Goal: Task Accomplishment & Management: Manage account settings

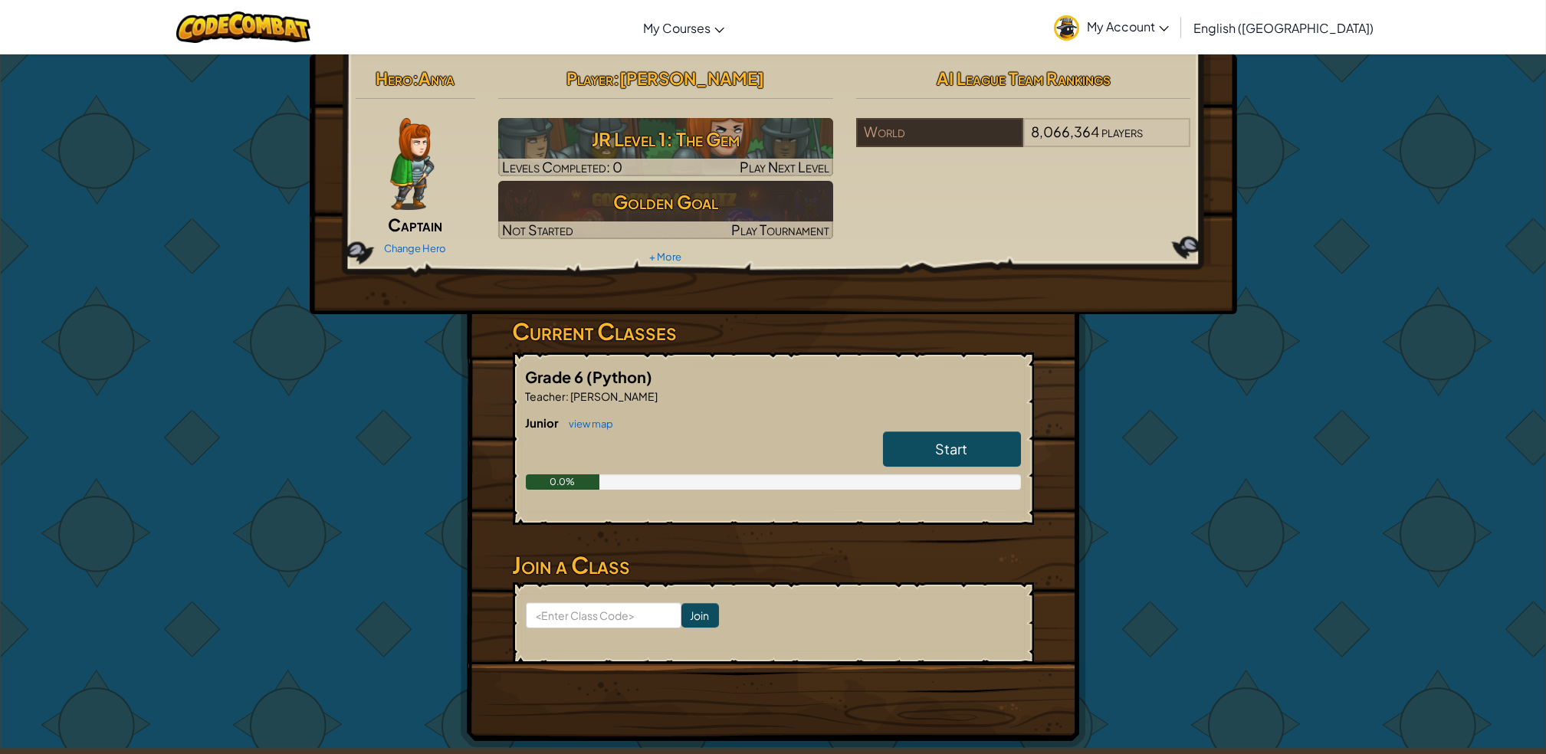
click at [1169, 31] on span "My Account" at bounding box center [1128, 26] width 82 height 16
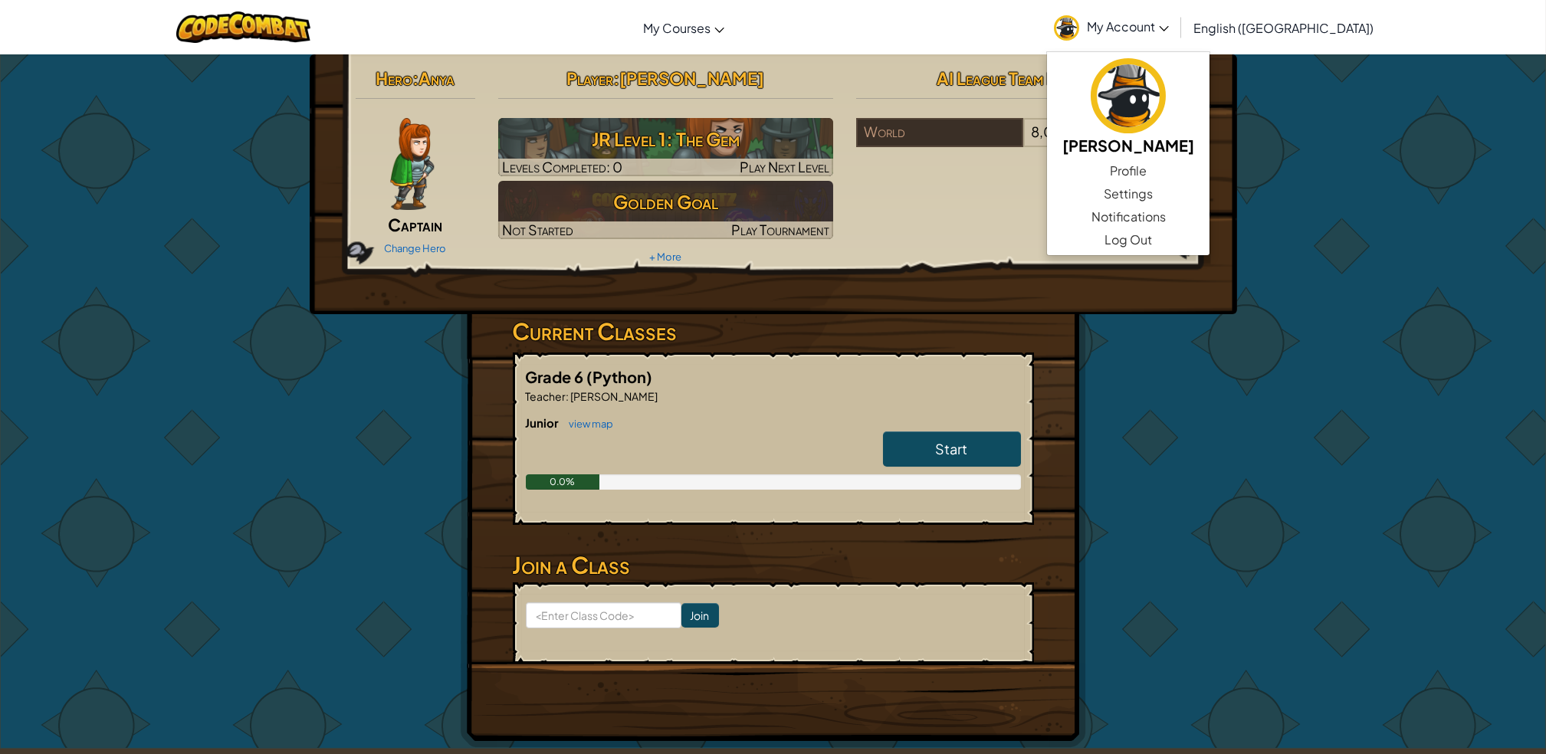
click at [1169, 31] on span "My Account" at bounding box center [1128, 26] width 82 height 16
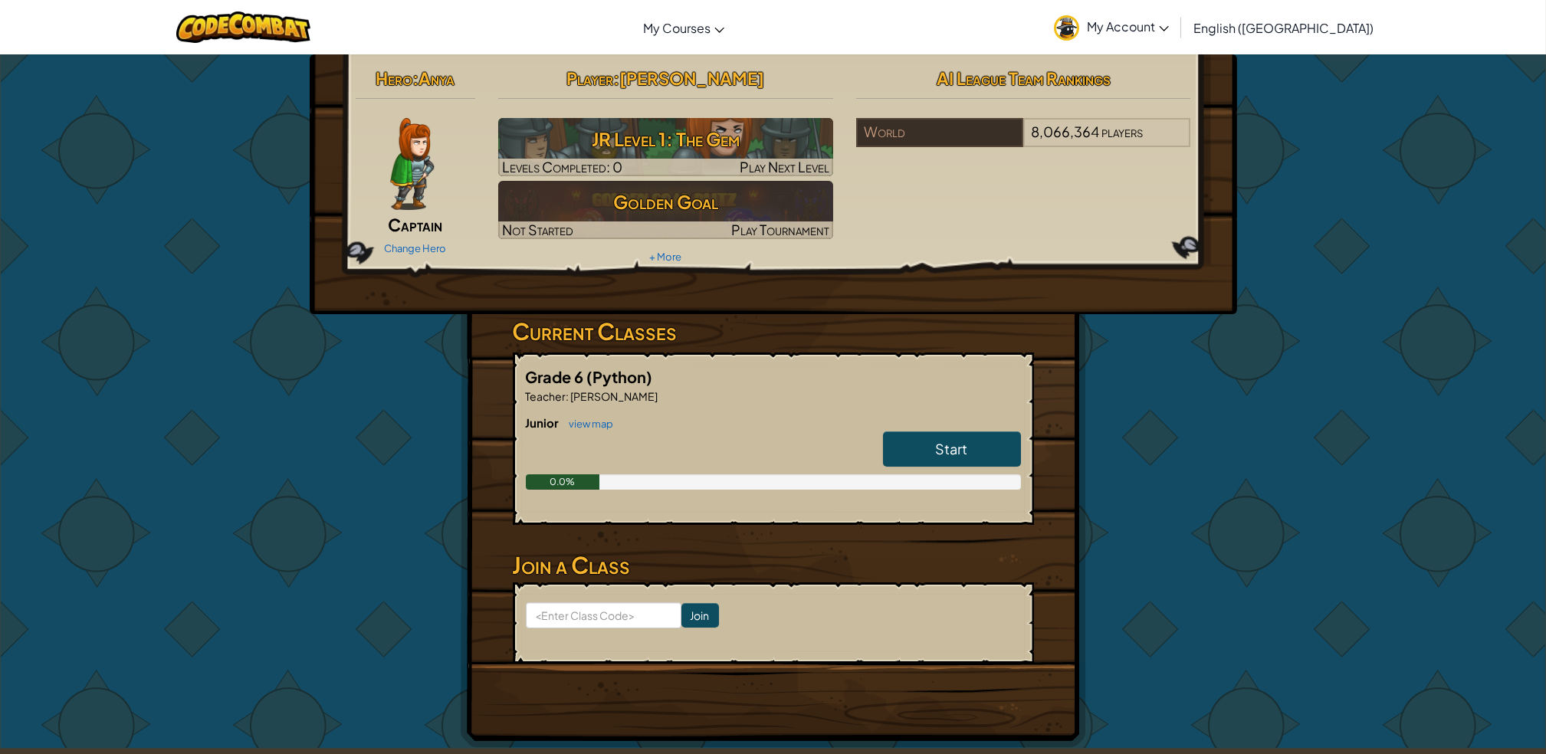
click at [1169, 28] on span "My Account" at bounding box center [1128, 26] width 82 height 16
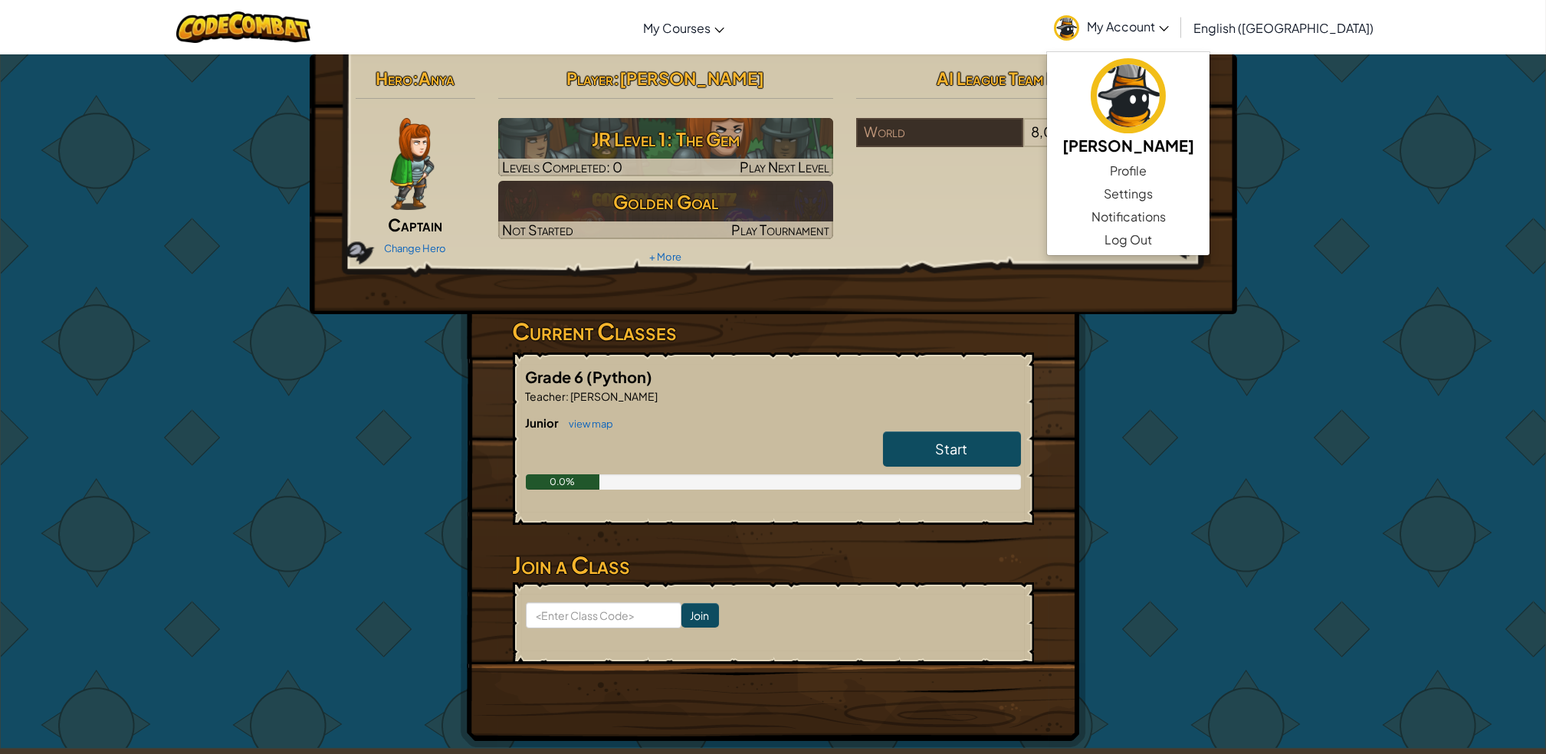
click at [1367, 139] on div "Hero : Anya Captain Change Hero Player : [PERSON_NAME] Level 1: The Gem Levels …" at bounding box center [773, 401] width 1546 height 695
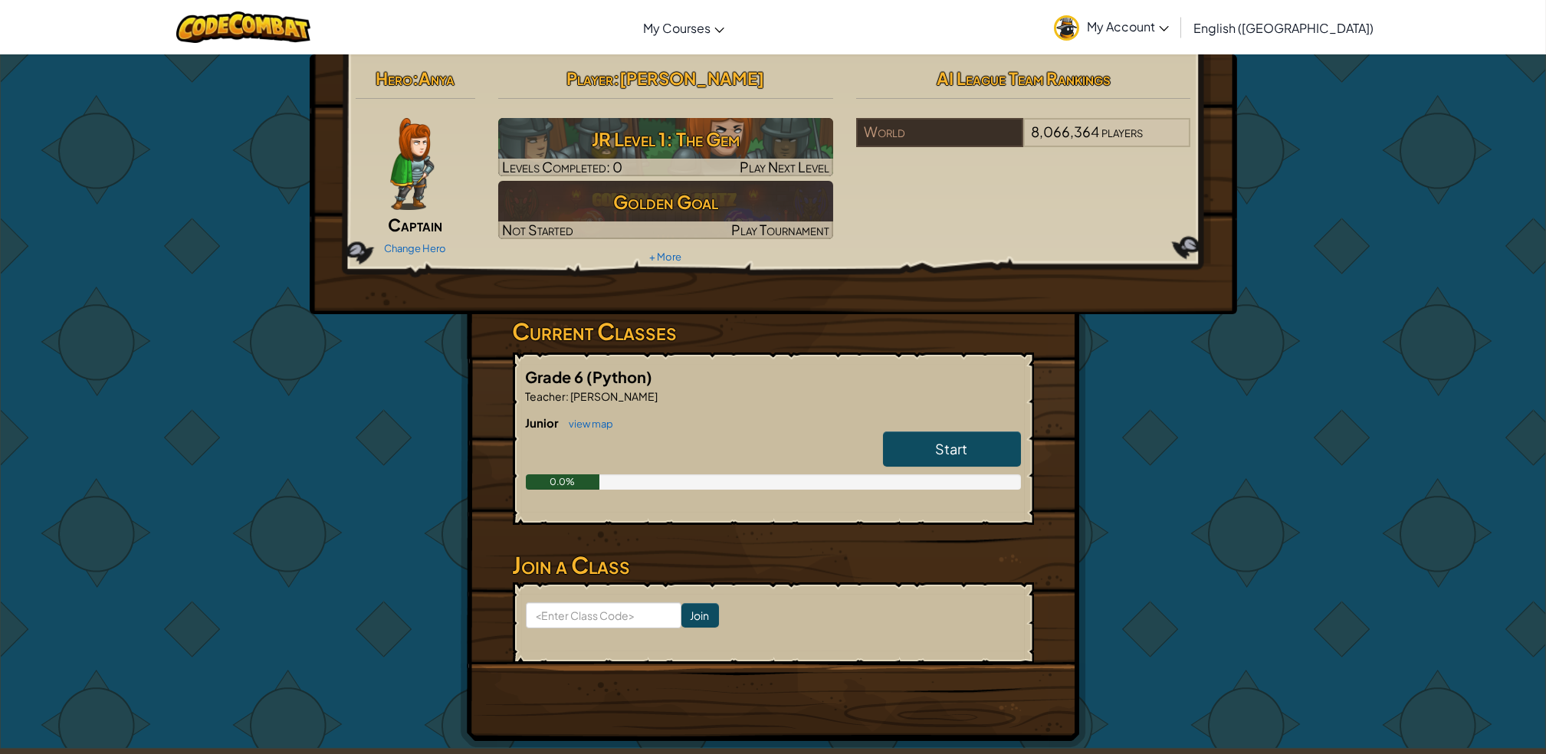
click at [1169, 18] on span "My Account" at bounding box center [1128, 26] width 82 height 16
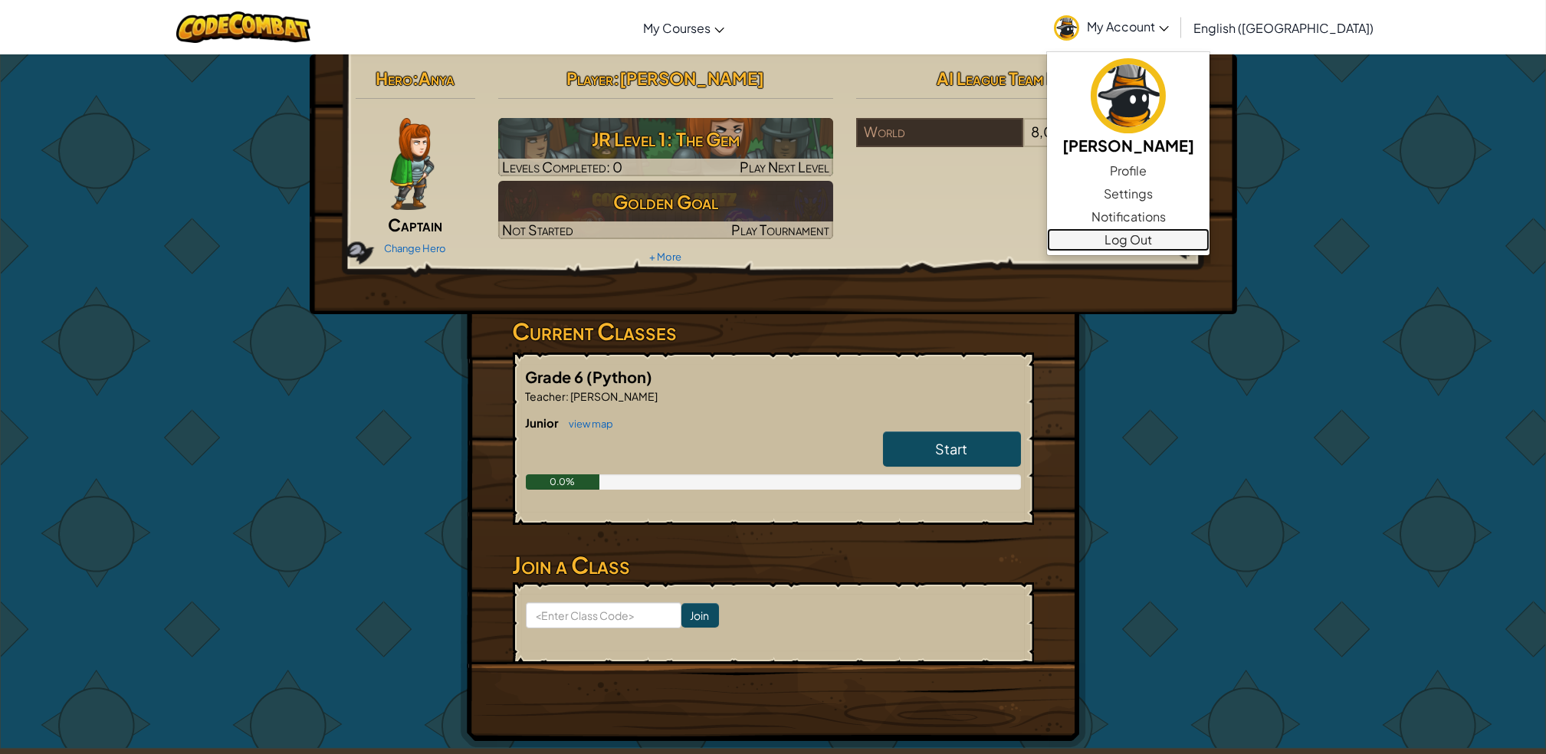
click at [1210, 240] on link "Log Out" at bounding box center [1128, 239] width 163 height 23
